Goal: Transaction & Acquisition: Book appointment/travel/reservation

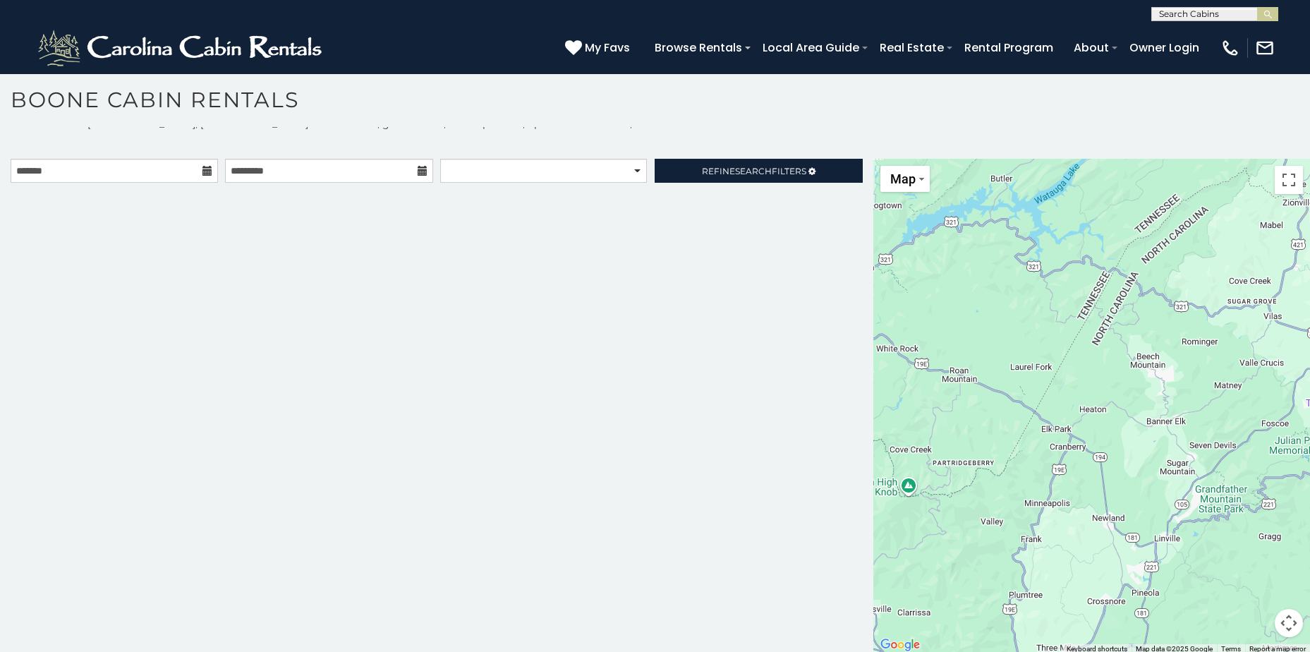
scroll to position [13, 0]
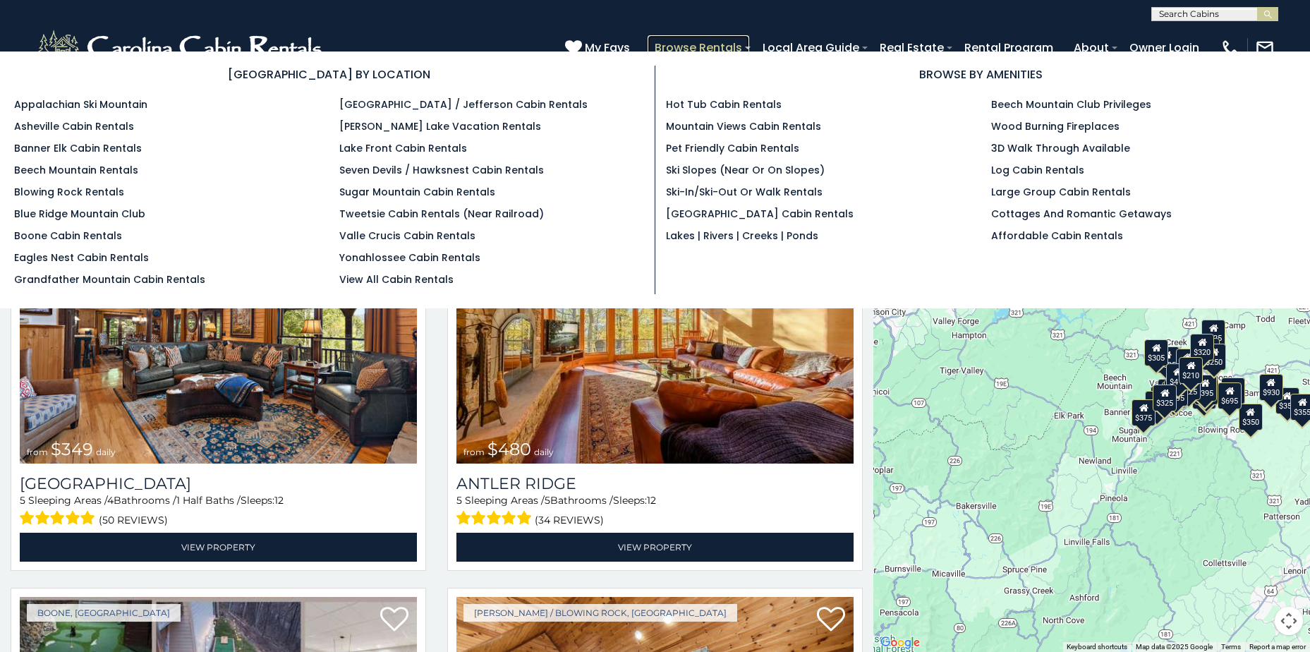
click at [675, 49] on link "Browse Rentals" at bounding box center [698, 47] width 102 height 25
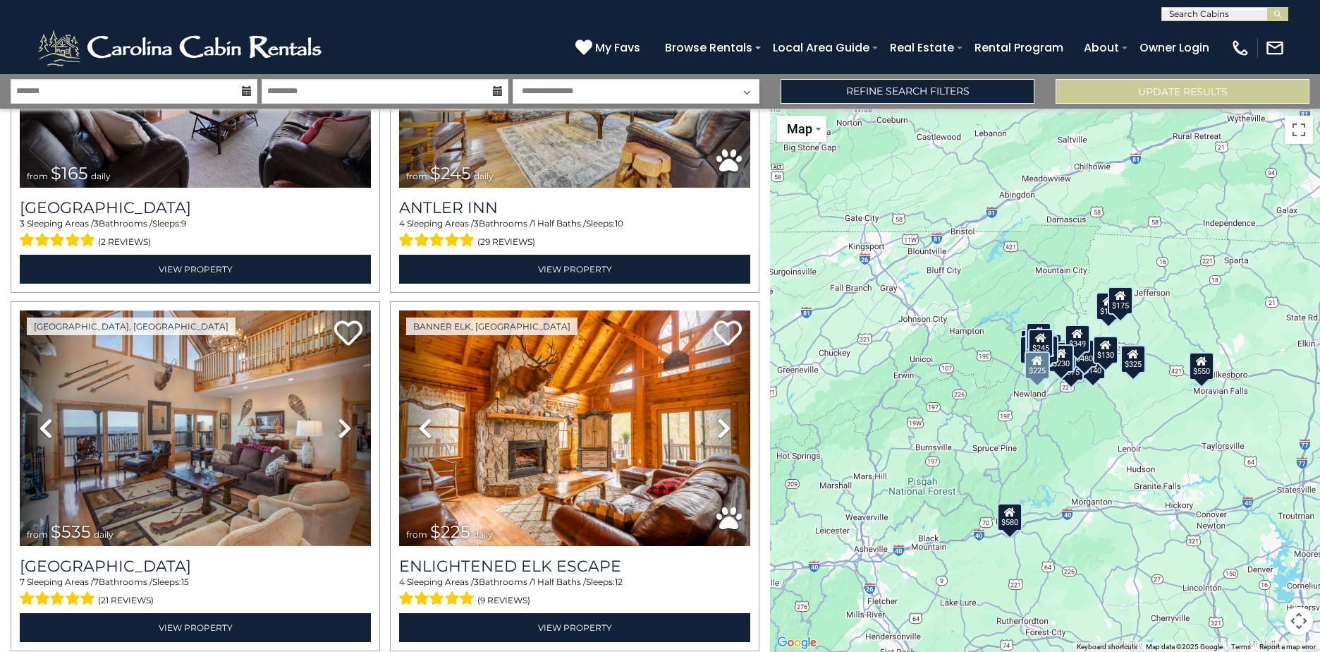
scroll to position [4161, 0]
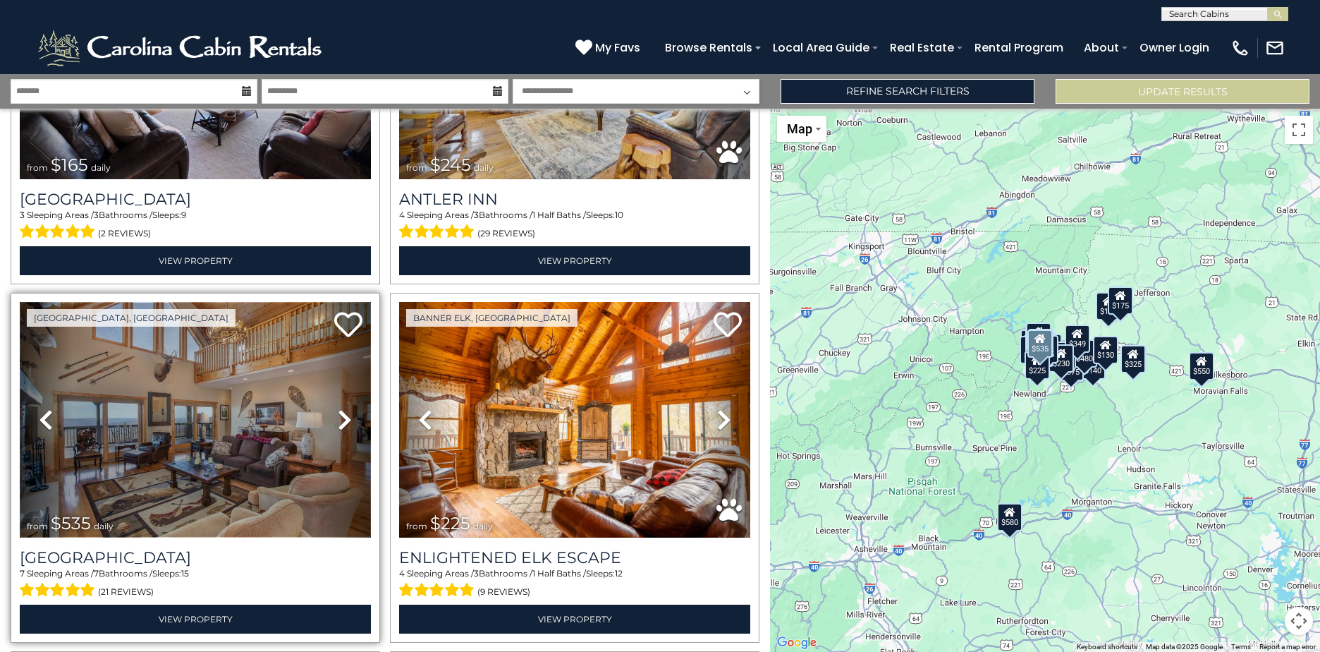
click at [279, 422] on img at bounding box center [195, 420] width 351 height 236
click at [339, 408] on icon at bounding box center [345, 419] width 14 height 23
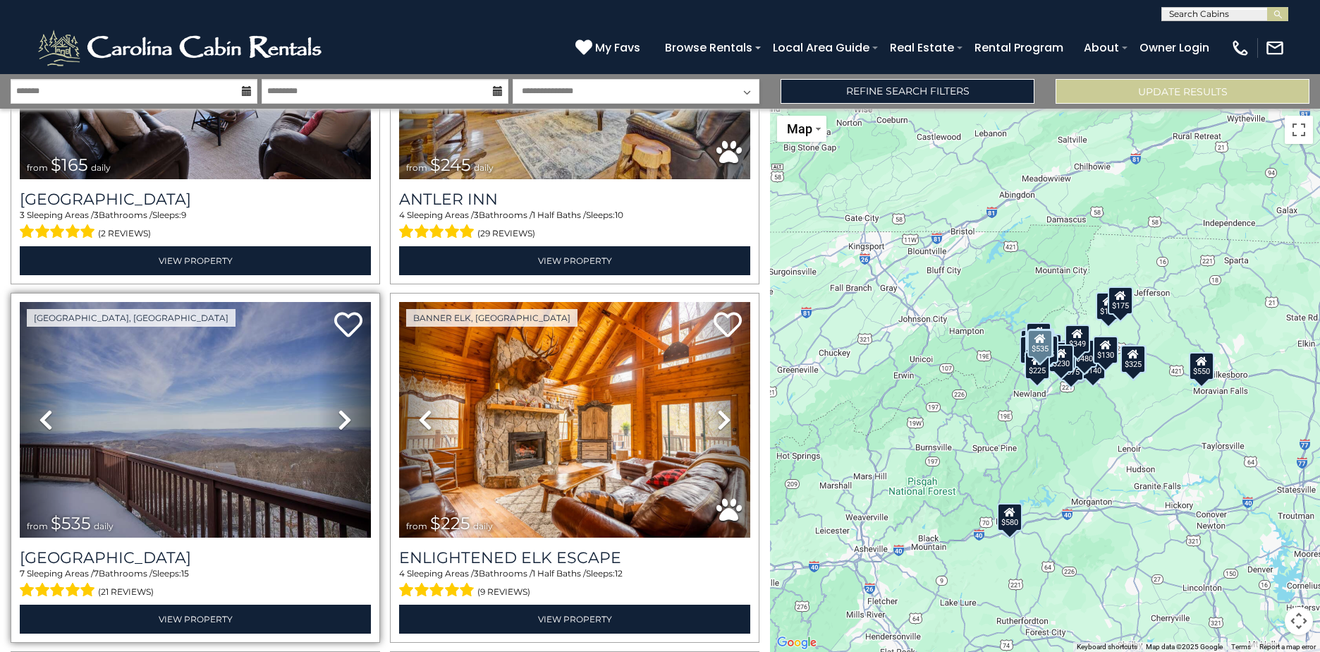
click at [339, 408] on icon at bounding box center [345, 419] width 14 height 23
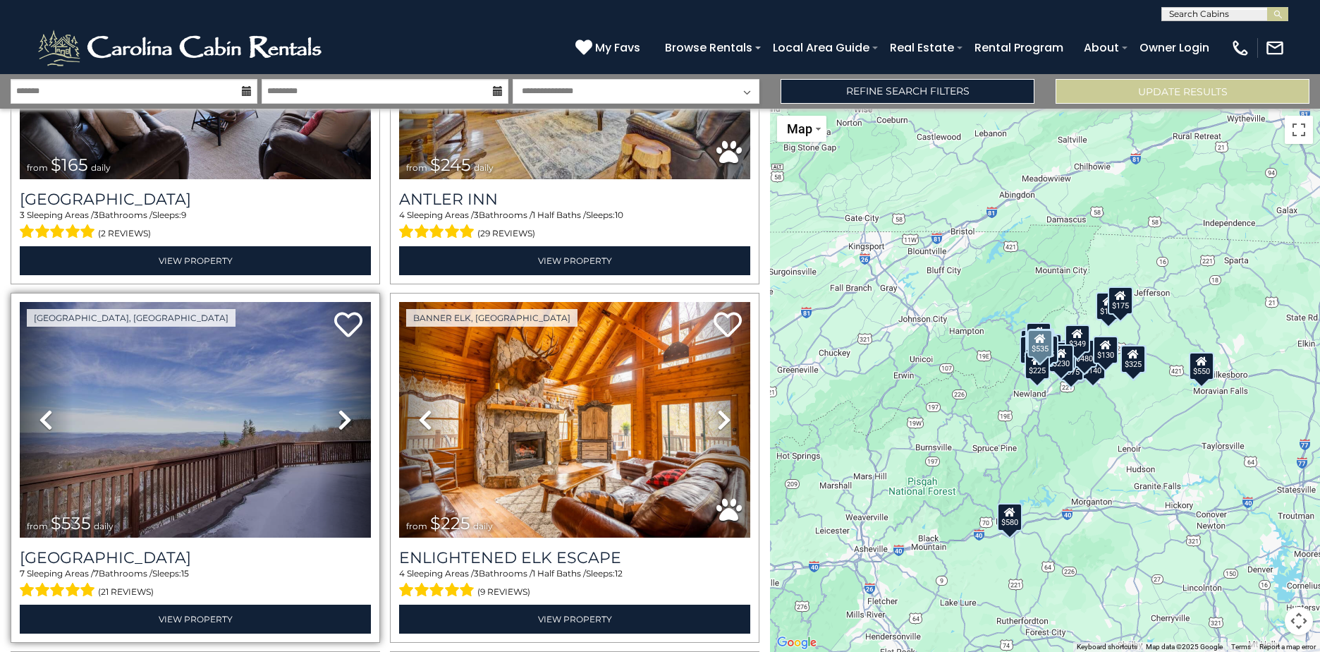
click at [339, 408] on icon at bounding box center [345, 419] width 14 height 23
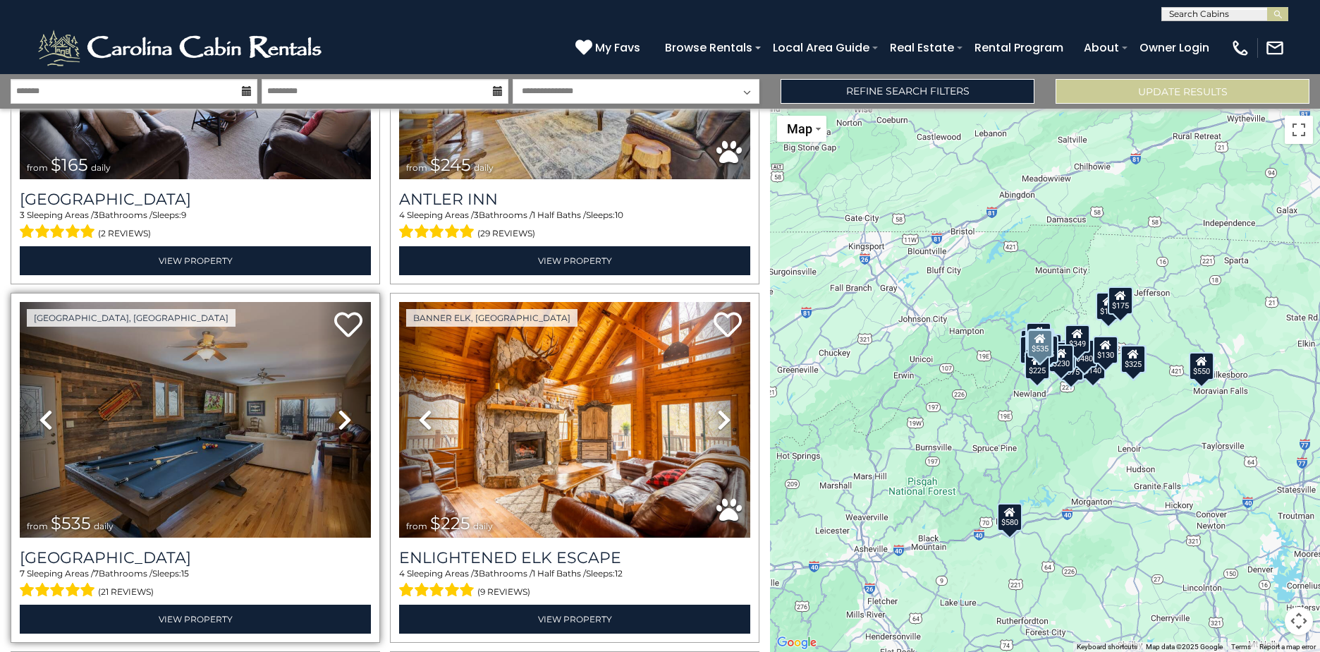
click at [339, 408] on icon at bounding box center [345, 419] width 14 height 23
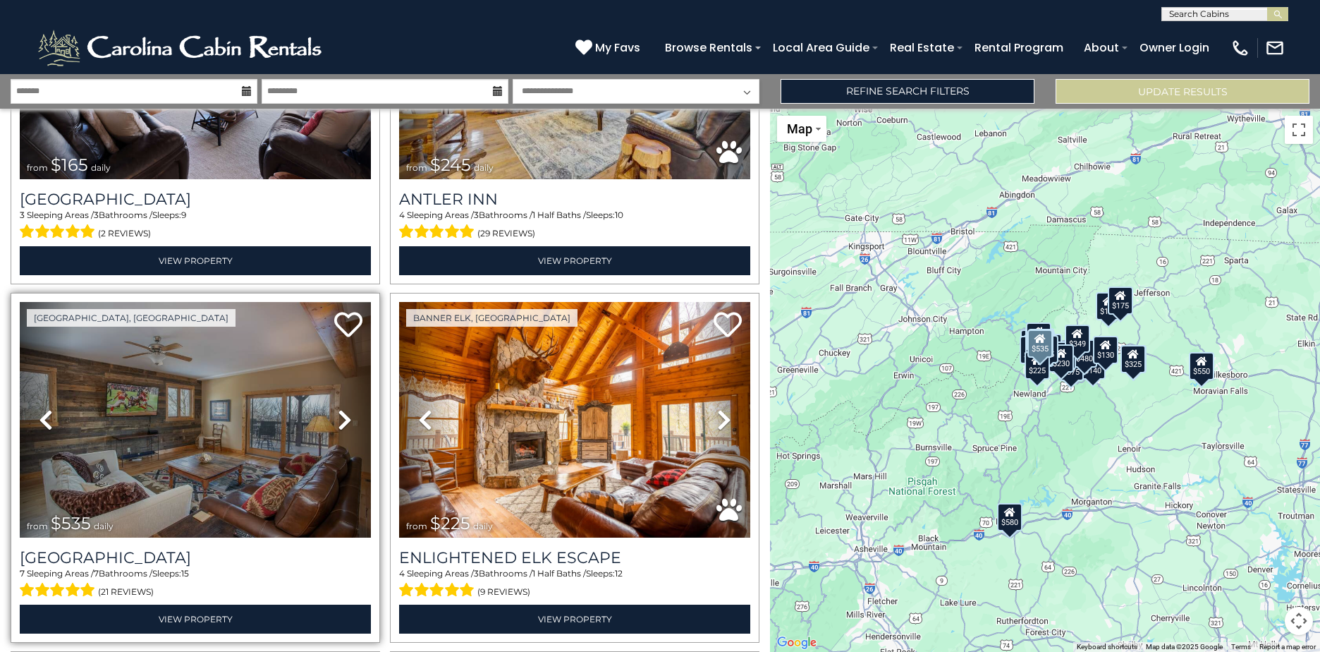
click at [339, 408] on icon at bounding box center [345, 419] width 14 height 23
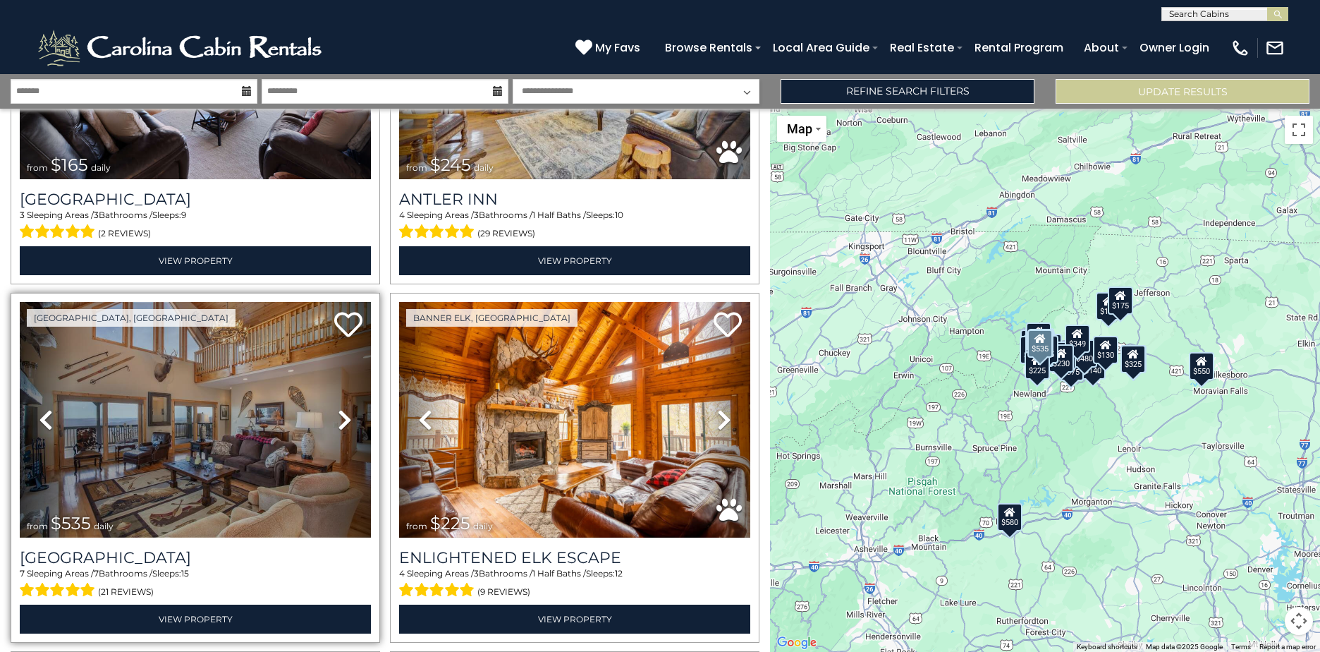
click at [339, 408] on icon at bounding box center [345, 419] width 14 height 23
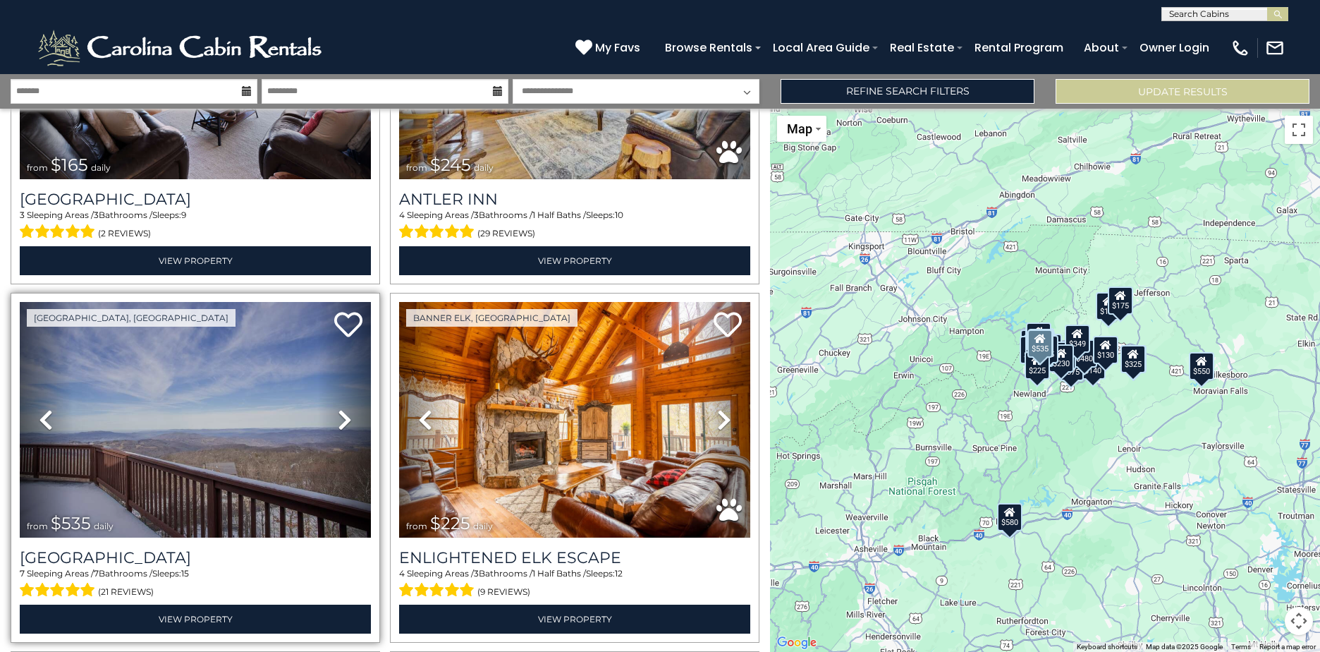
click at [339, 408] on icon at bounding box center [345, 419] width 14 height 23
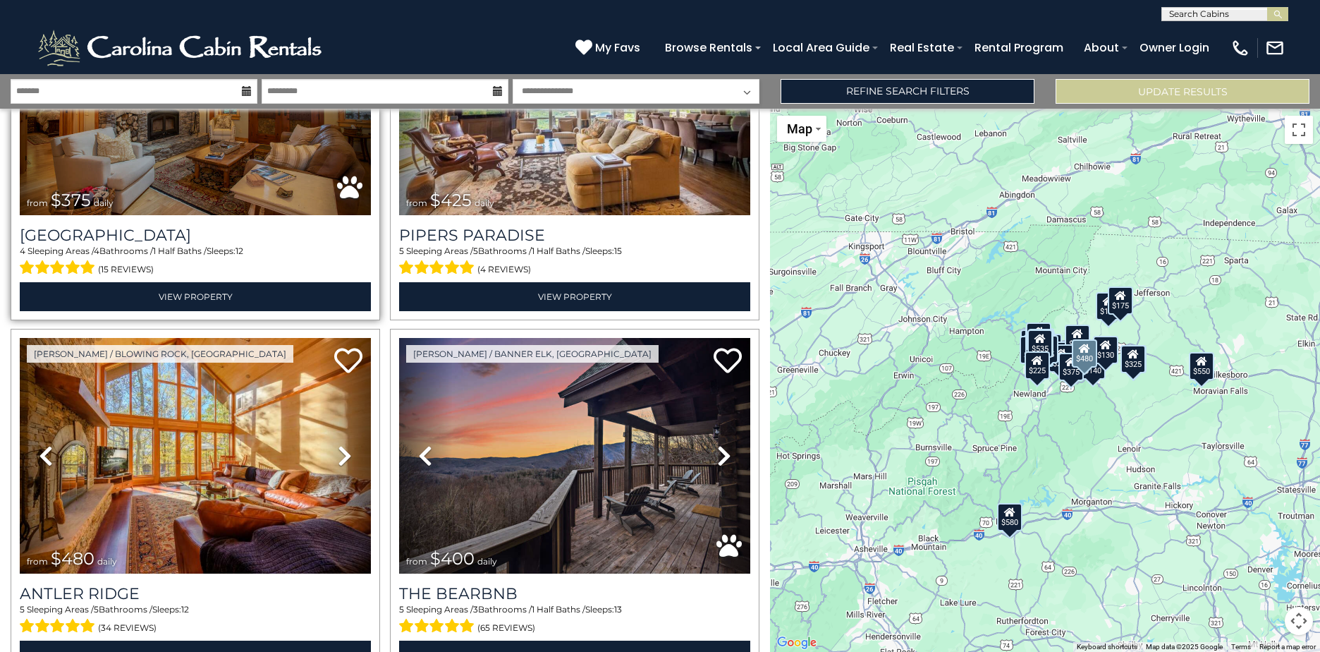
scroll to position [4866, 0]
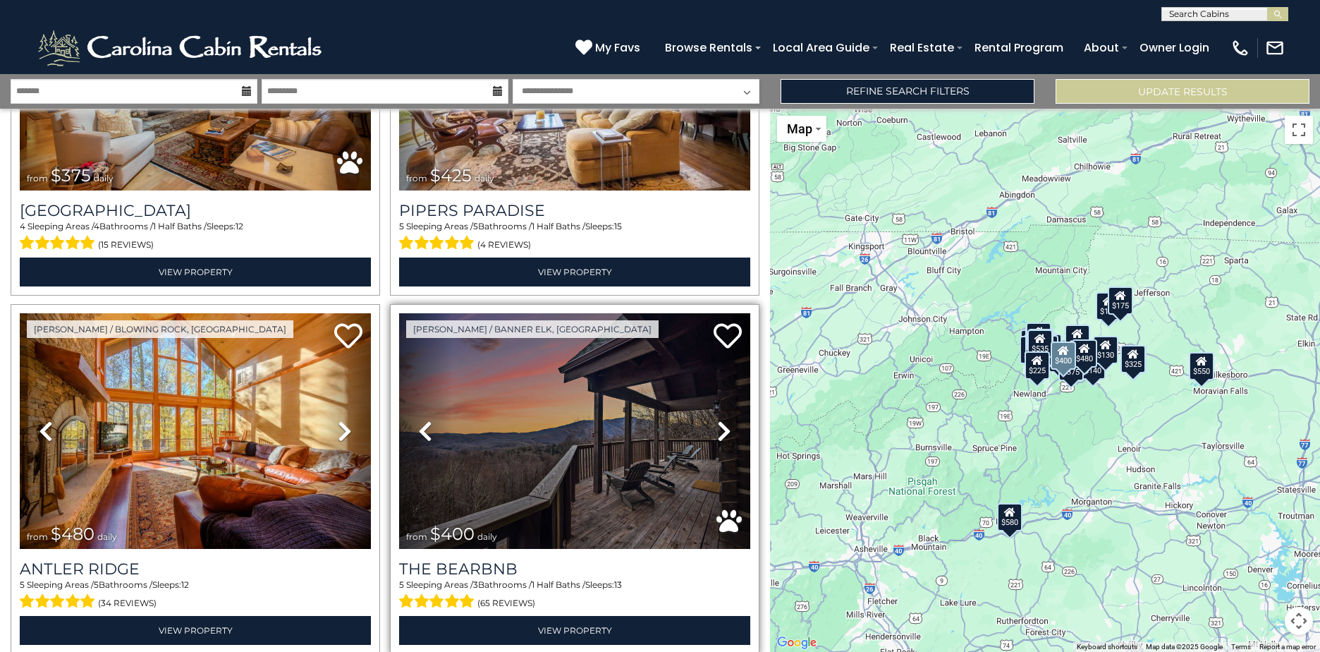
click at [717, 420] on icon at bounding box center [724, 431] width 14 height 23
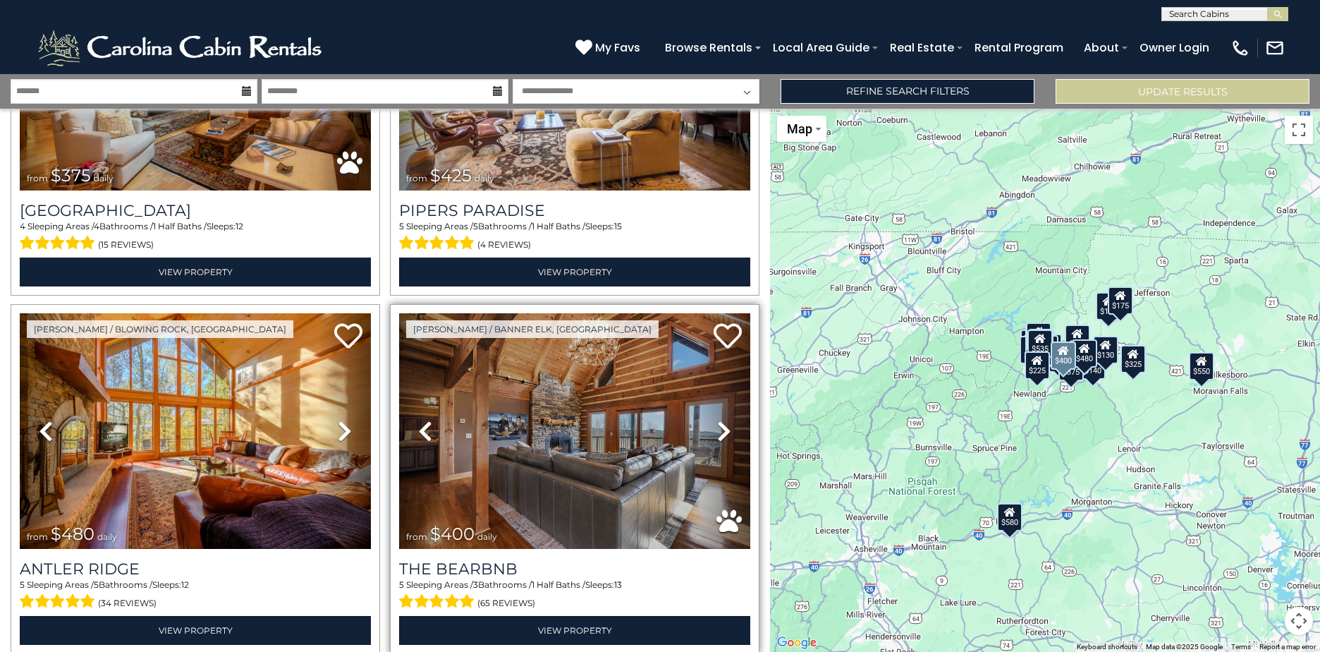
click at [717, 420] on icon at bounding box center [724, 431] width 14 height 23
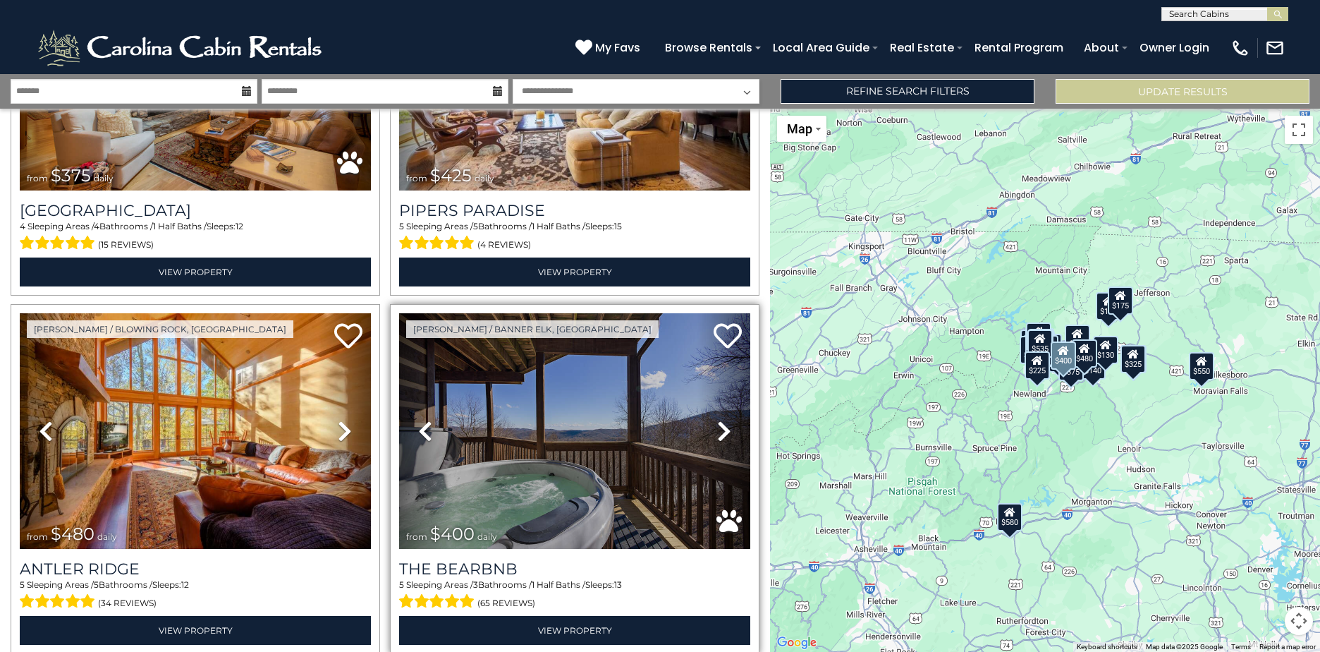
click at [717, 420] on icon at bounding box center [724, 431] width 14 height 23
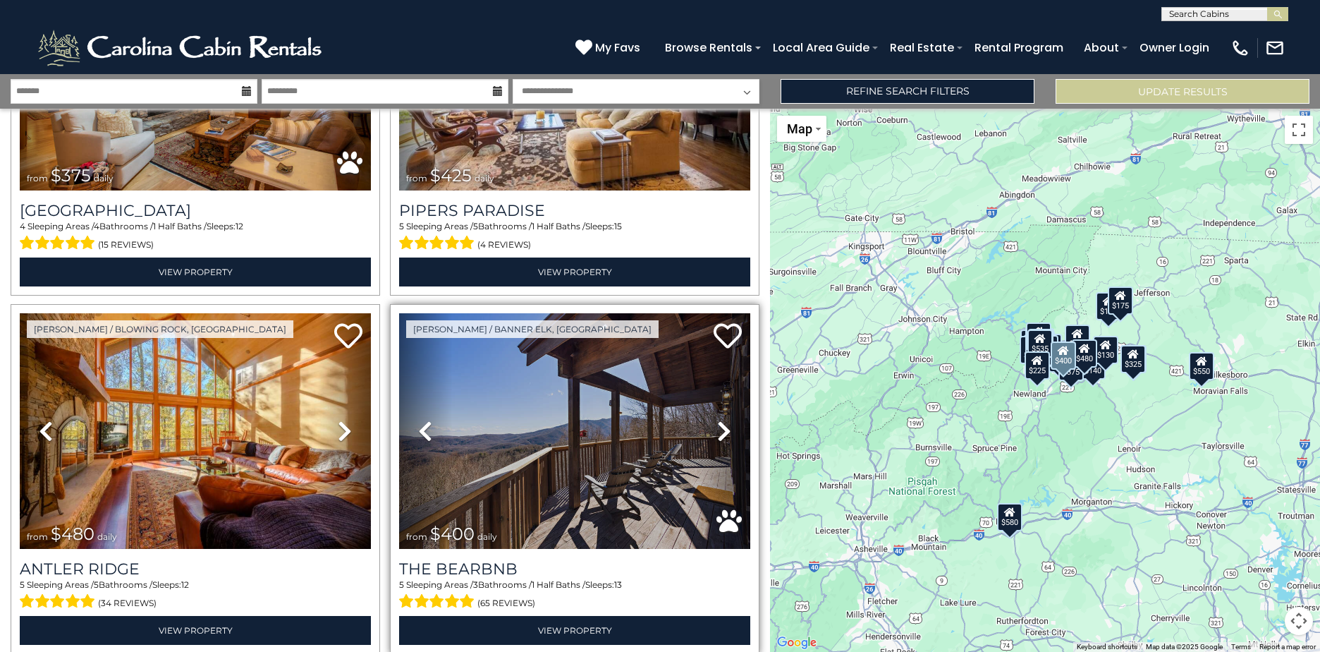
click at [717, 420] on icon at bounding box center [724, 431] width 14 height 23
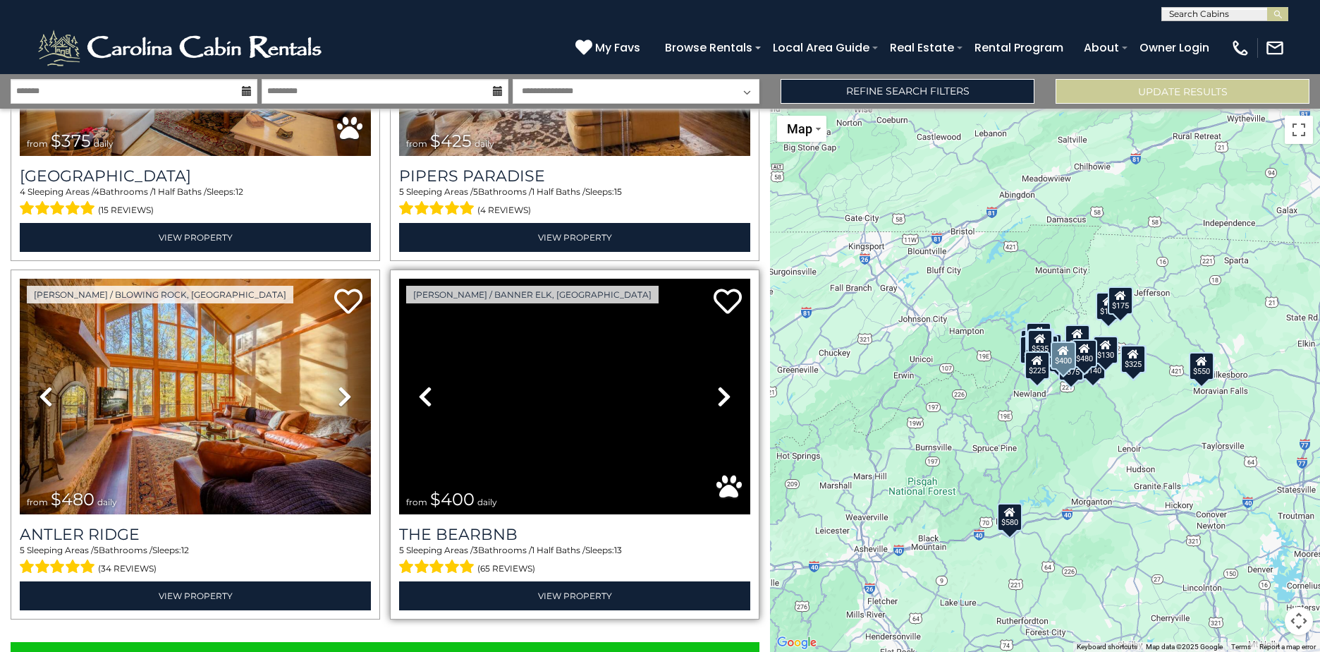
scroll to position [4919, 0]
